Goal: Transaction & Acquisition: Book appointment/travel/reservation

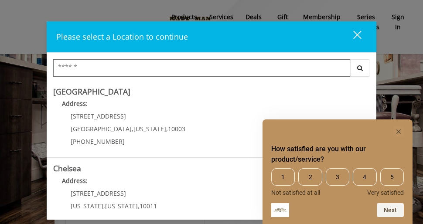
scroll to position [3, 0]
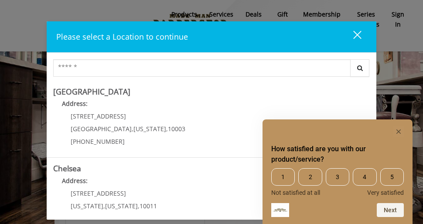
click at [399, 132] on icon "Hide survey" at bounding box center [399, 132] width 4 height 4
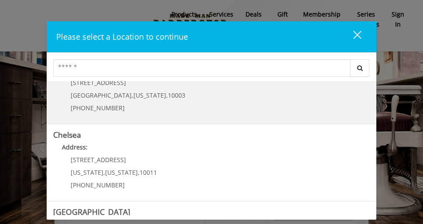
scroll to position [36, 0]
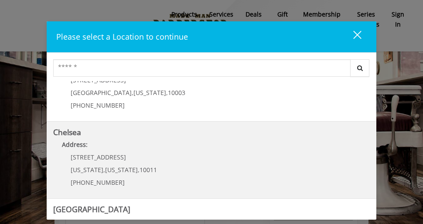
click at [107, 161] on span "169/170 W 23rd St" at bounding box center [98, 157] width 55 height 8
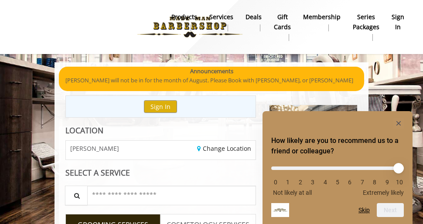
scroll to position [3, 0]
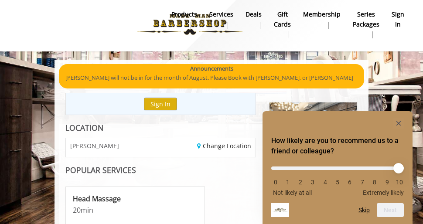
click at [401, 184] on li "10" at bounding box center [399, 182] width 9 height 7
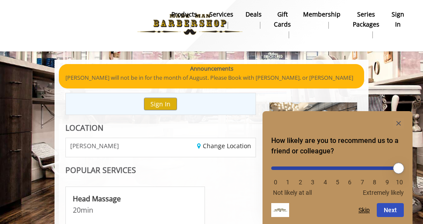
drag, startPoint x: 279, startPoint y: 167, endPoint x: 404, endPoint y: 161, distance: 124.9
type input "**"
click at [404, 161] on label at bounding box center [337, 167] width 133 height 15
click at [404, 167] on input "range" at bounding box center [337, 168] width 133 height 3
click at [394, 210] on button "Next" at bounding box center [390, 210] width 27 height 14
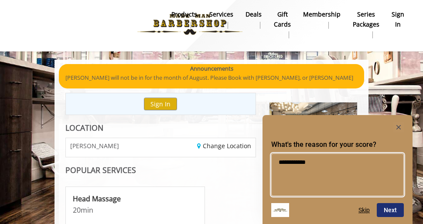
type textarea "**********"
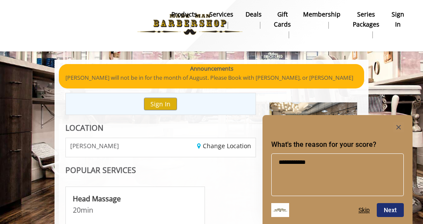
click at [388, 214] on button "Next" at bounding box center [390, 210] width 27 height 14
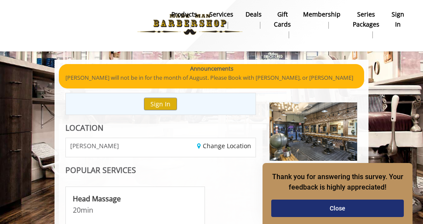
click at [337, 203] on button "Close" at bounding box center [337, 208] width 133 height 17
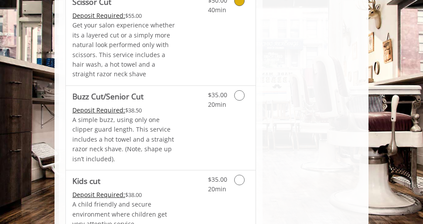
scroll to position [685, 0]
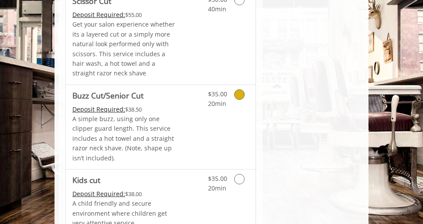
click at [134, 91] on Cut "Buzz Cut/Senior Cut" at bounding box center [107, 95] width 71 height 12
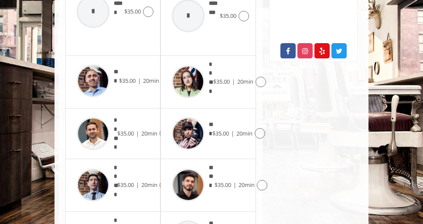
scroll to position [478, 0]
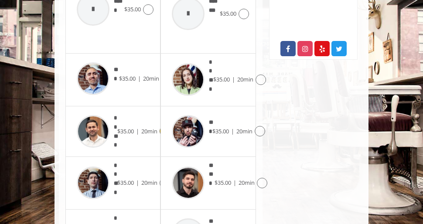
click at [124, 111] on div "***** $35.00 | 20min" at bounding box center [112, 131] width 81 height 41
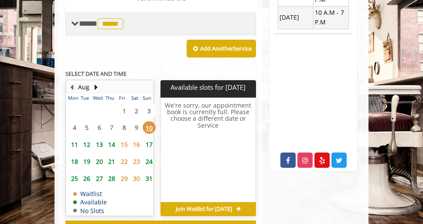
scroll to position [367, 0]
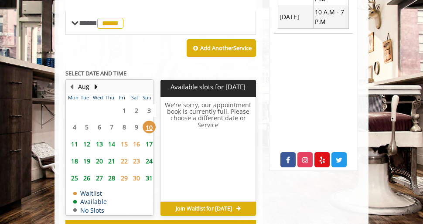
click at [75, 138] on span "11" at bounding box center [74, 144] width 13 height 13
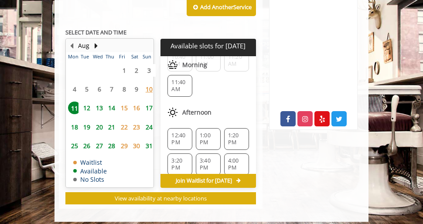
scroll to position [86, 0]
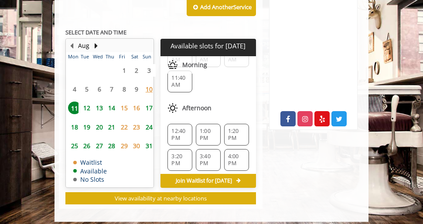
click at [180, 128] on span "12:40 PM" at bounding box center [179, 135] width 17 height 14
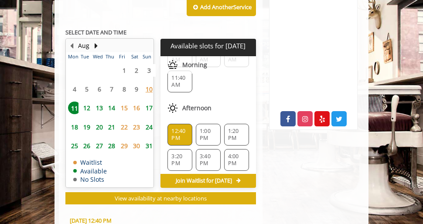
scroll to position [567, 0]
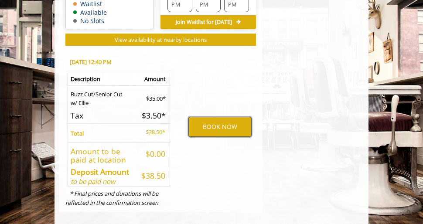
click at [221, 117] on button "BOOK NOW" at bounding box center [220, 127] width 63 height 20
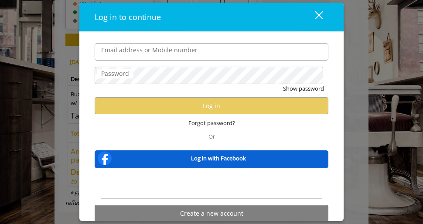
click at [159, 56] on input "Email address or Mobile number" at bounding box center [212, 51] width 234 height 17
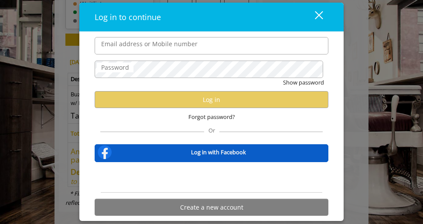
scroll to position [9, 0]
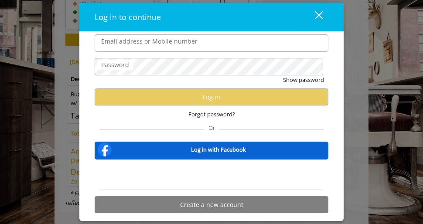
click at [219, 175] on div "Sign in with Google. Opens in new tab" at bounding box center [211, 174] width 80 height 19
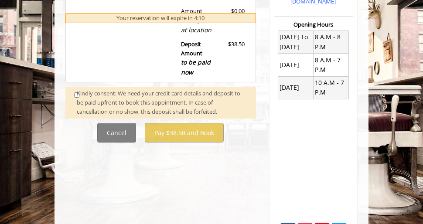
scroll to position [304, 0]
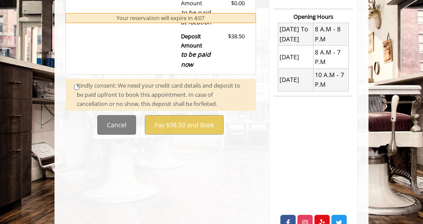
click at [77, 82] on div "Kindly consent: We need your credit card details and deposit to be paid upfront…" at bounding box center [162, 94] width 171 height 27
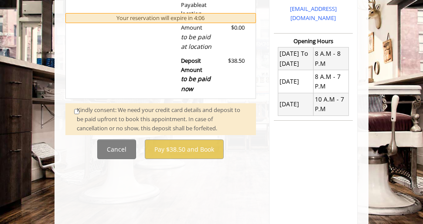
scroll to position [281, 0]
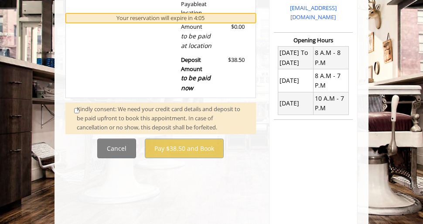
click at [74, 105] on span at bounding box center [76, 118] width 16 height 27
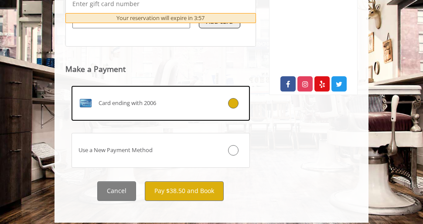
scroll to position [442, 0]
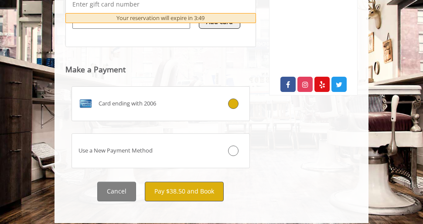
click at [185, 183] on button "Pay $38.50 and Book" at bounding box center [184, 192] width 79 height 20
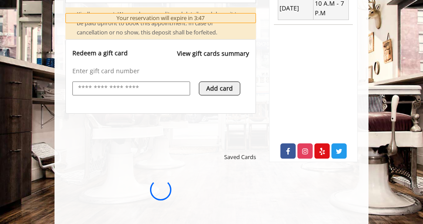
scroll to position [0, 0]
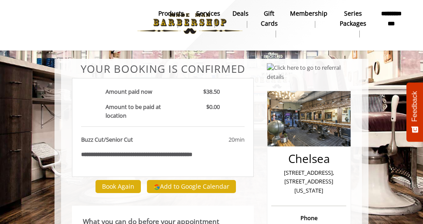
scroll to position [1, 0]
